Goal: Information Seeking & Learning: Learn about a topic

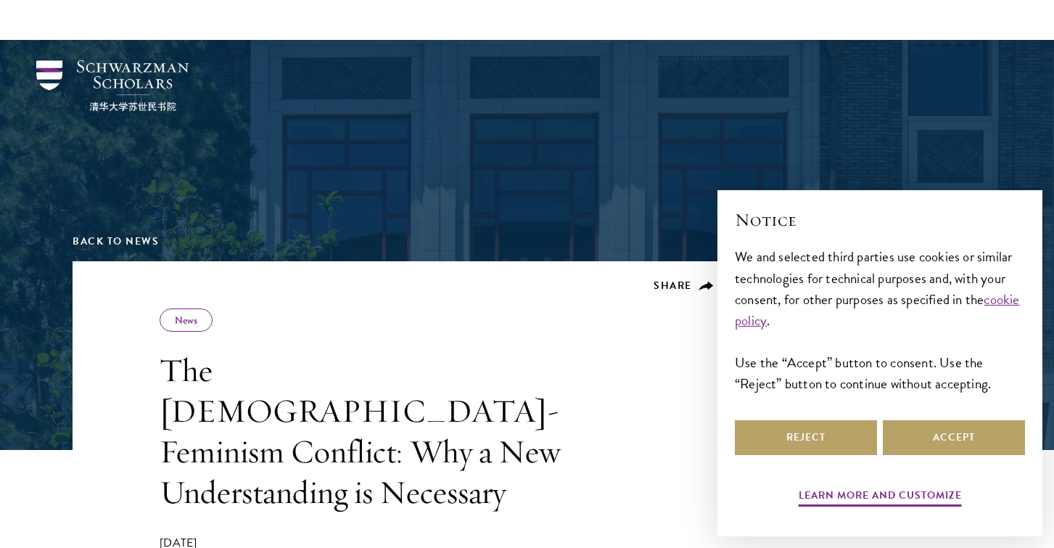
scroll to position [392, 0]
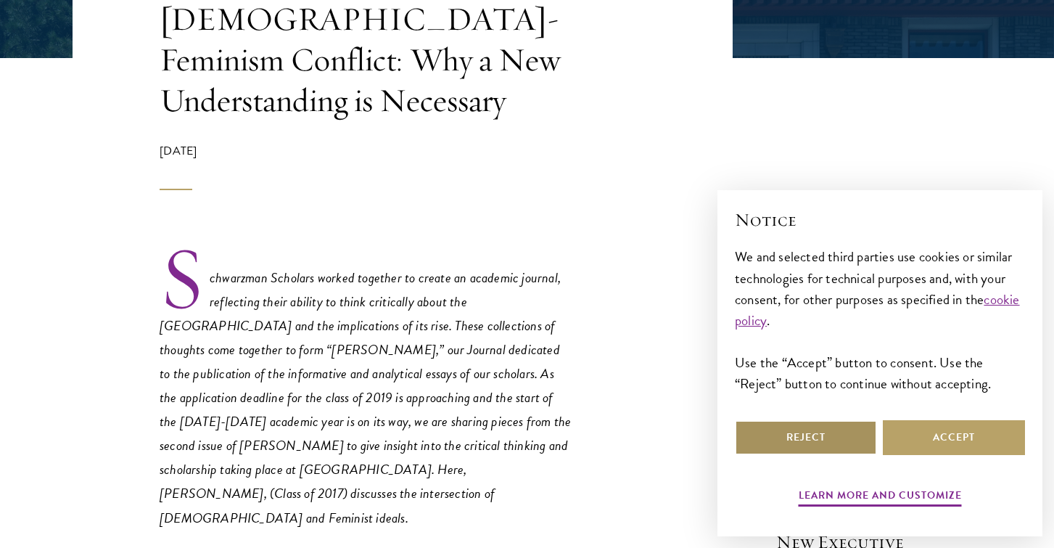
click at [794, 440] on button "Reject" at bounding box center [806, 437] width 142 height 35
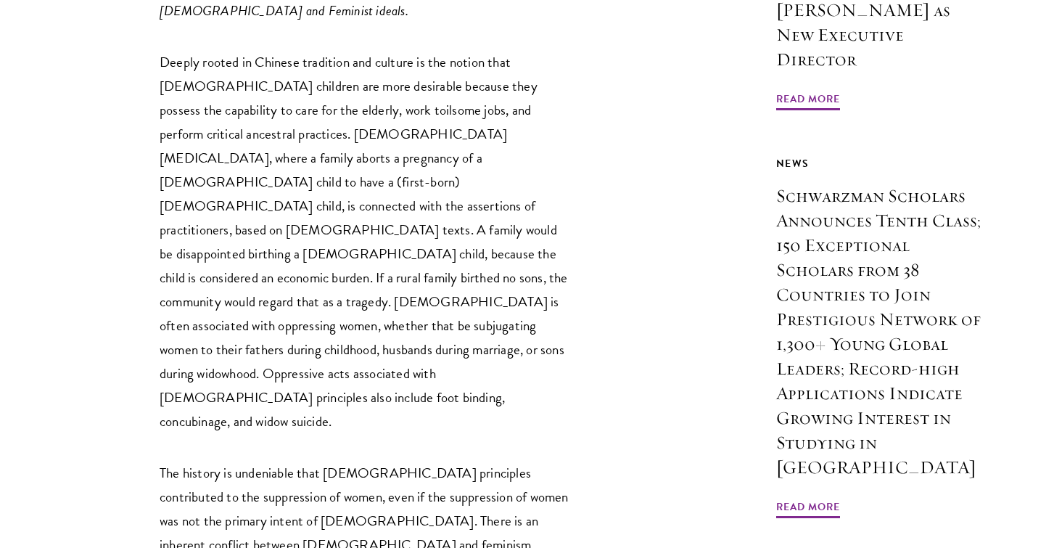
scroll to position [902, 0]
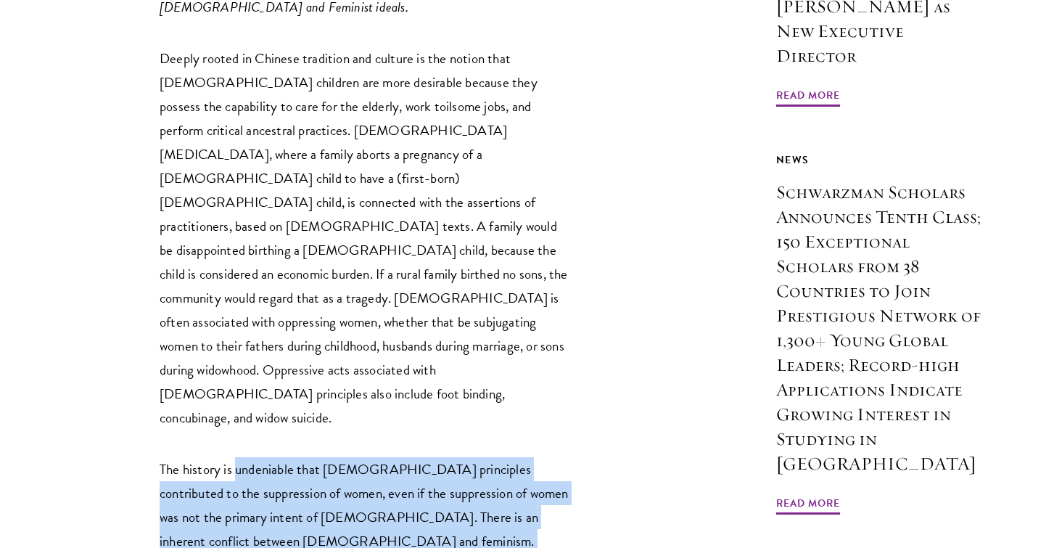
drag, startPoint x: 239, startPoint y: 362, endPoint x: 239, endPoint y: 435, distance: 73.3
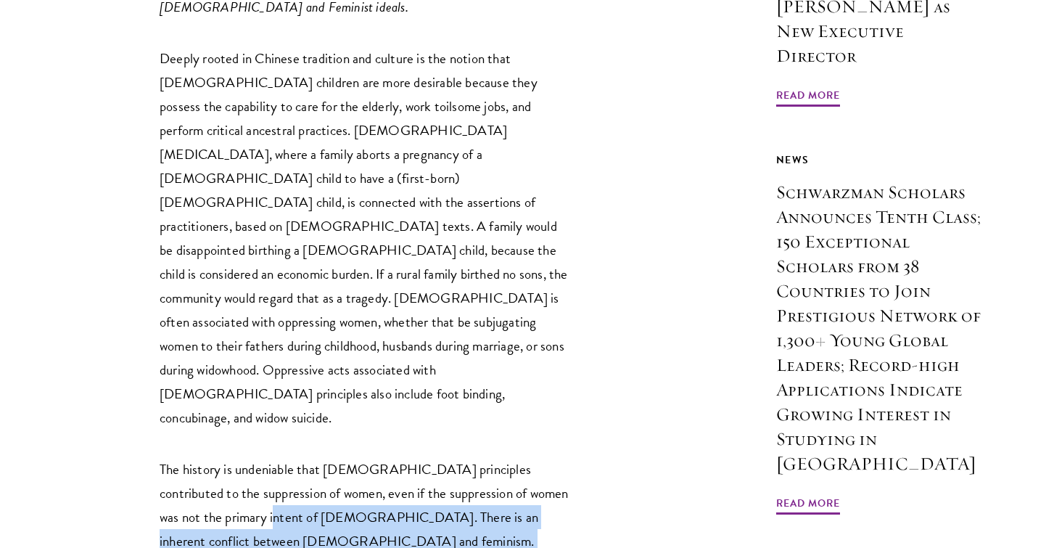
drag, startPoint x: 256, startPoint y: 384, endPoint x: 259, endPoint y: 452, distance: 67.5
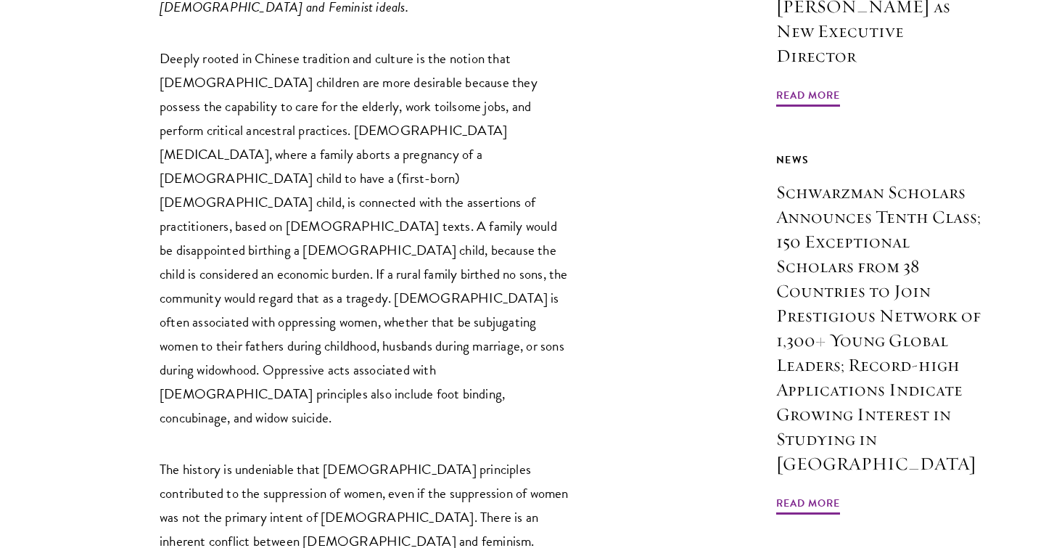
drag, startPoint x: 289, startPoint y: 432, endPoint x: 331, endPoint y: 418, distance: 44.3
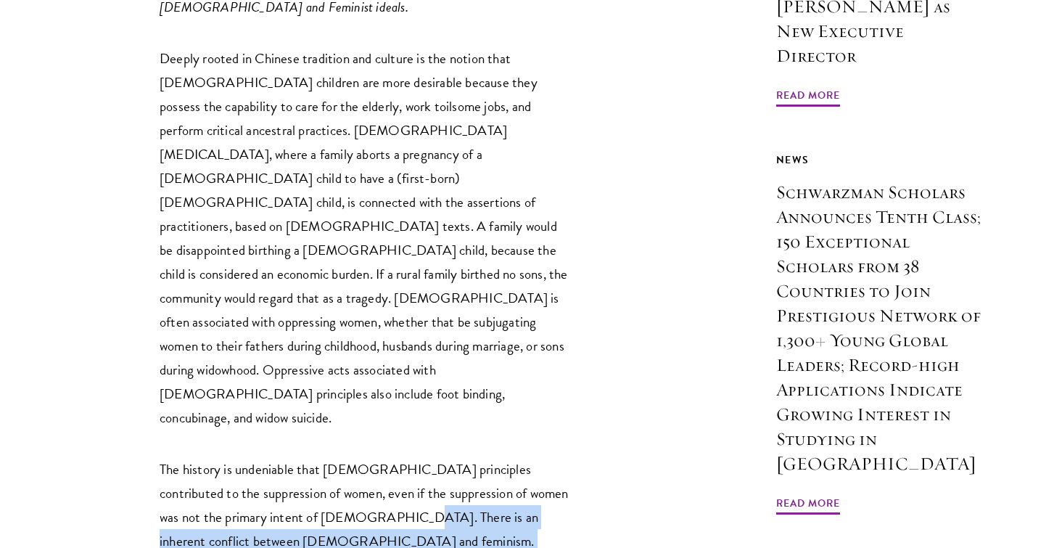
drag, startPoint x: 337, startPoint y: 472, endPoint x: 328, endPoint y: 490, distance: 20.4
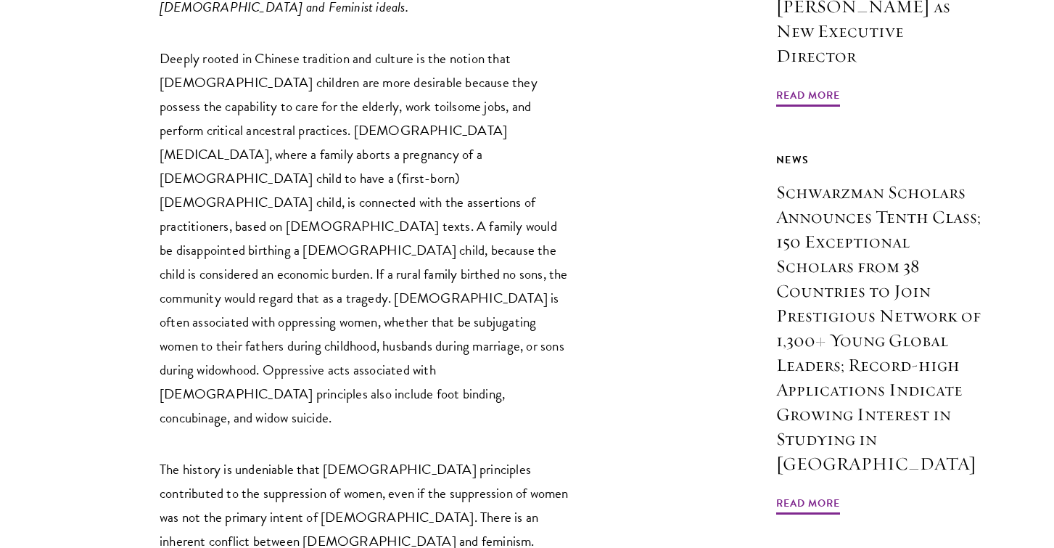
drag, startPoint x: 346, startPoint y: 439, endPoint x: 314, endPoint y: 459, distance: 37.8
drag, startPoint x: 237, startPoint y: 470, endPoint x: 230, endPoint y: 535, distance: 65.7
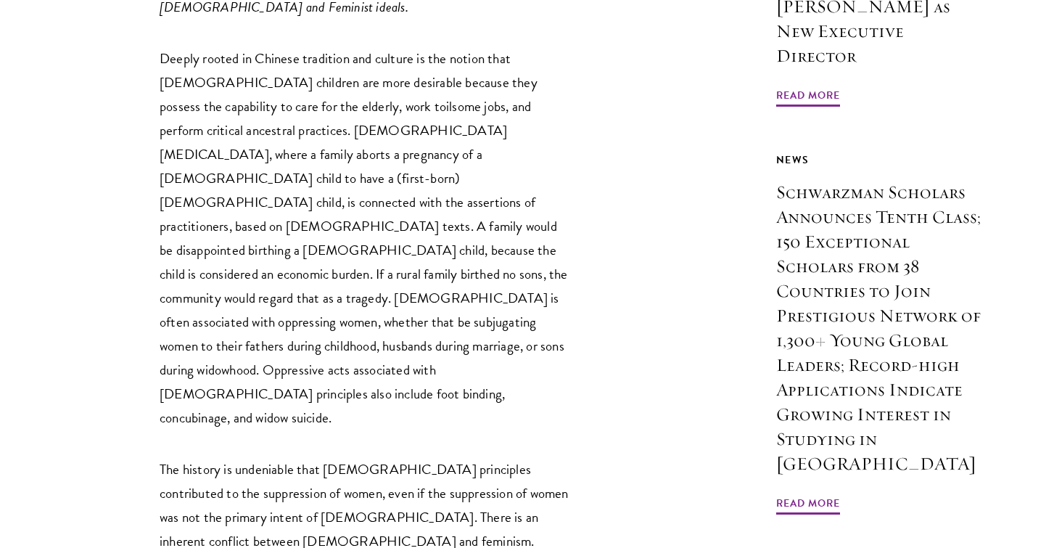
drag, startPoint x: 221, startPoint y: 485, endPoint x: 304, endPoint y: 479, distance: 83.7
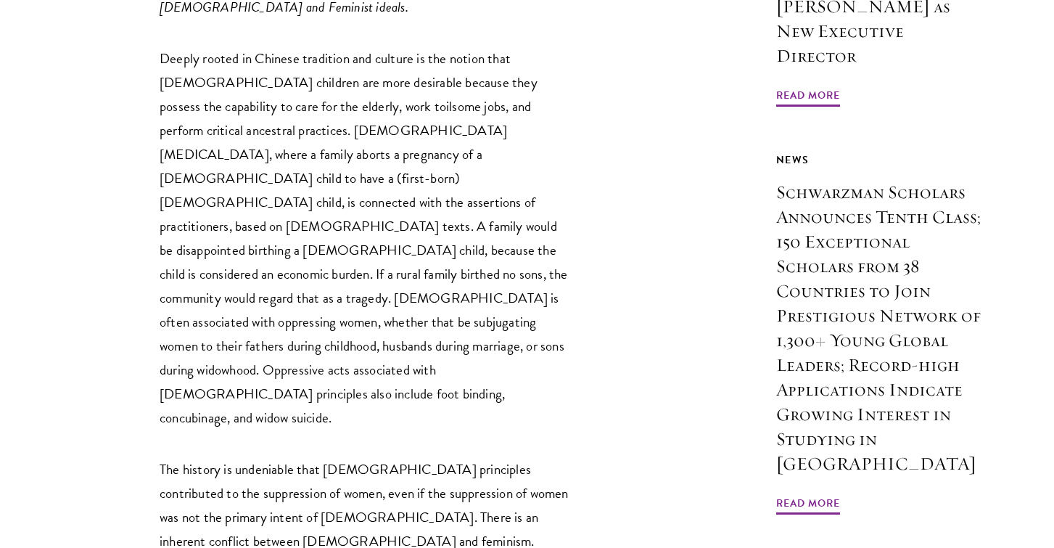
drag, startPoint x: 209, startPoint y: 513, endPoint x: 409, endPoint y: 532, distance: 201.1
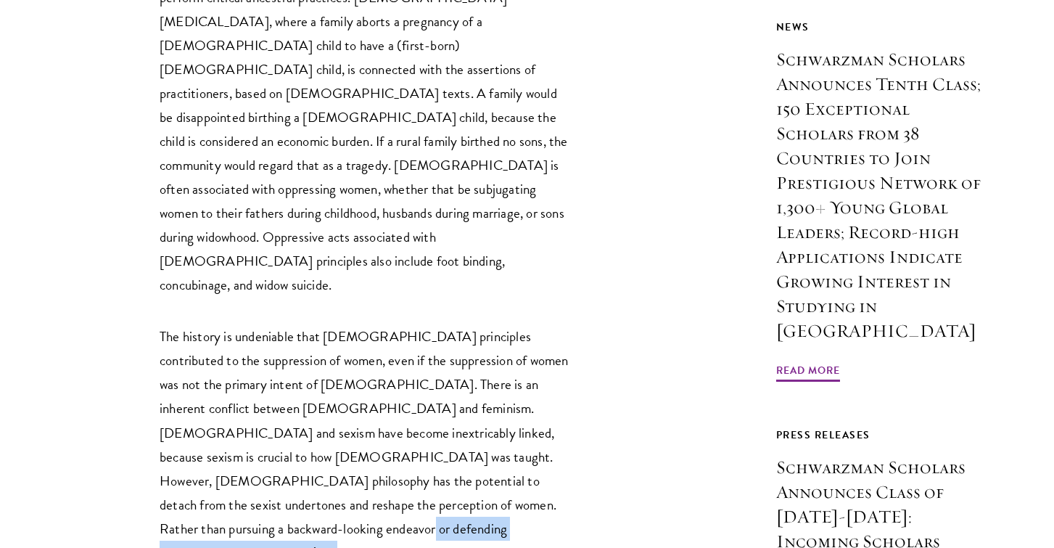
scroll to position [1417, 0]
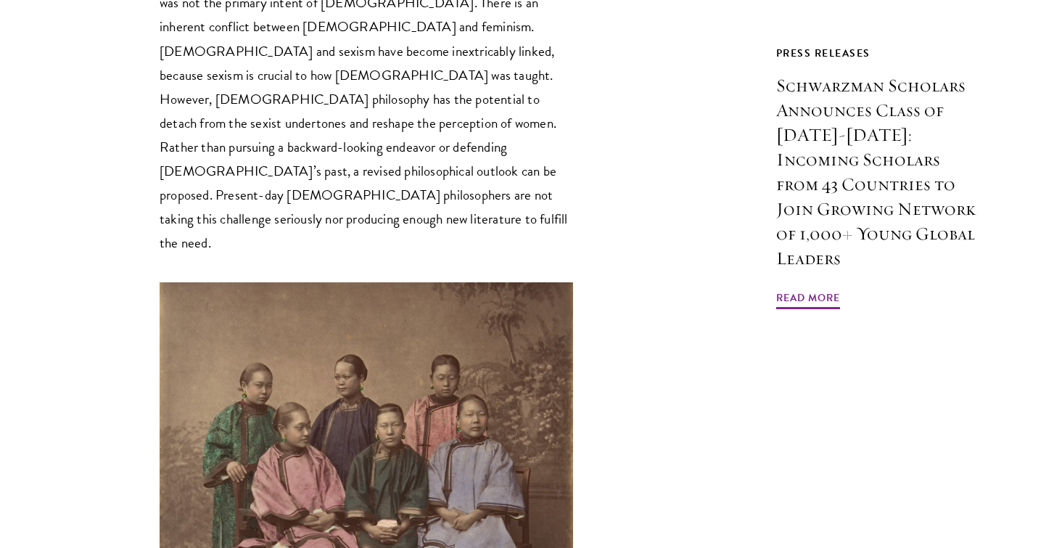
drag, startPoint x: 238, startPoint y: 415, endPoint x: 238, endPoint y: 507, distance: 92.1
drag, startPoint x: 241, startPoint y: 449, endPoint x: 242, endPoint y: 505, distance: 55.9
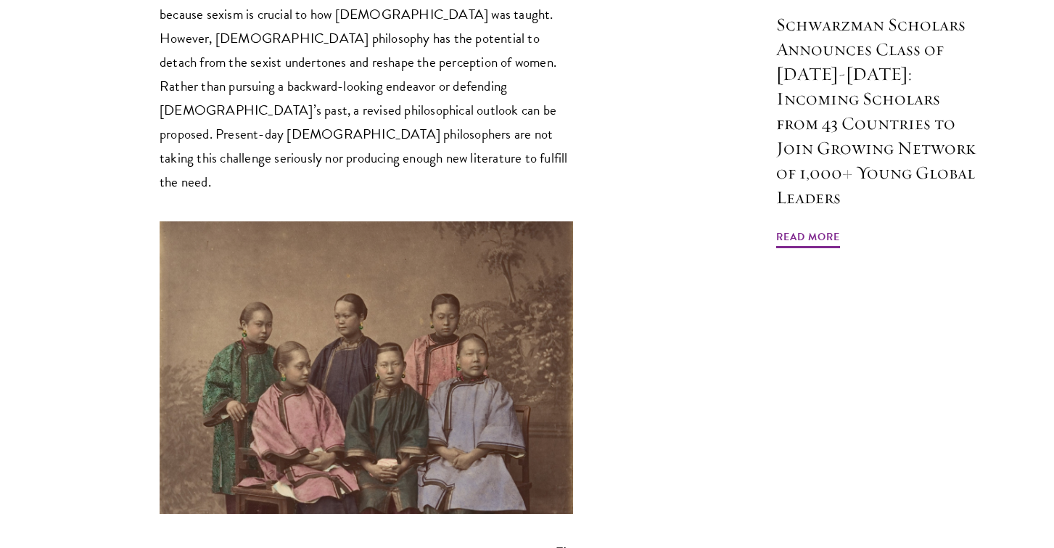
scroll to position [1478, 0]
drag, startPoint x: 324, startPoint y: 449, endPoint x: 294, endPoint y: 511, distance: 69.4
drag, startPoint x: 297, startPoint y: 511, endPoint x: 344, endPoint y: 450, distance: 77.6
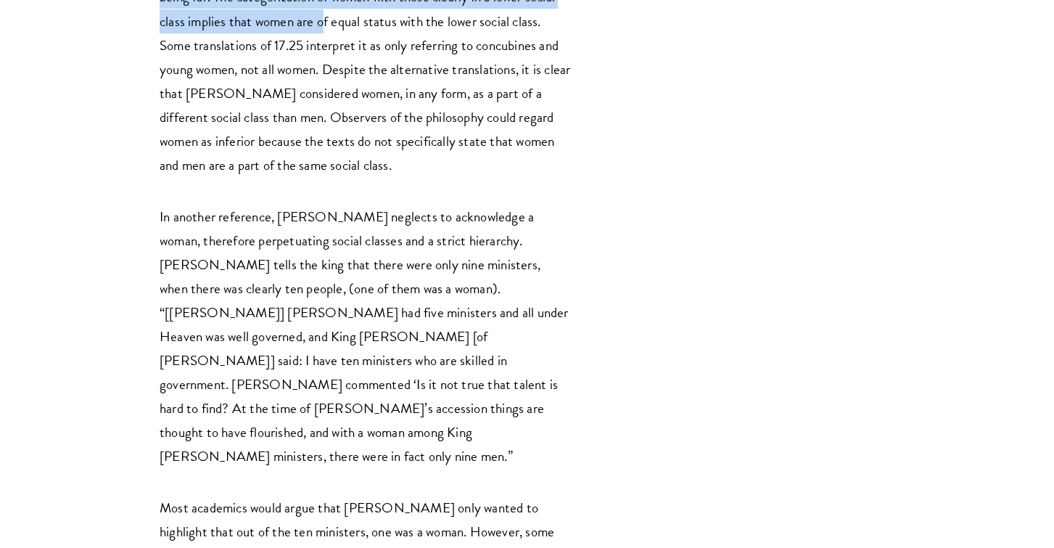
scroll to position [2288, 0]
